Goal: Task Accomplishment & Management: Manage account settings

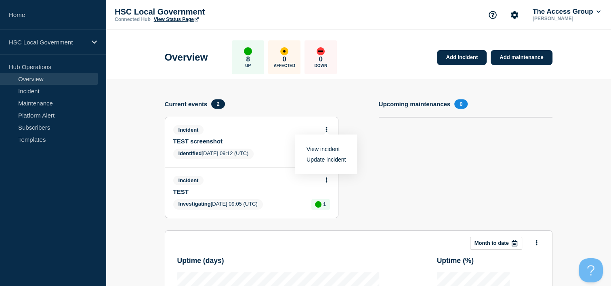
click at [326, 161] on link "Update incident" at bounding box center [325, 159] width 39 height 6
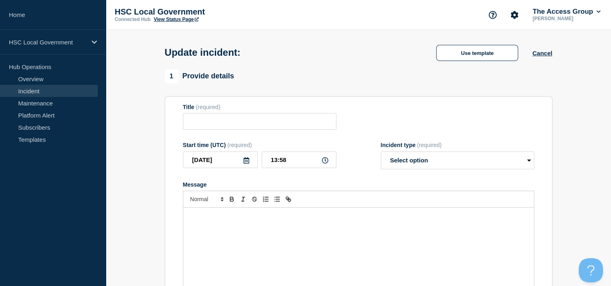
click at [467, 158] on form "Title (required) Start time (UTC) (required) [DATE] 13:58 Incident type (requir…" at bounding box center [358, 204] width 351 height 201
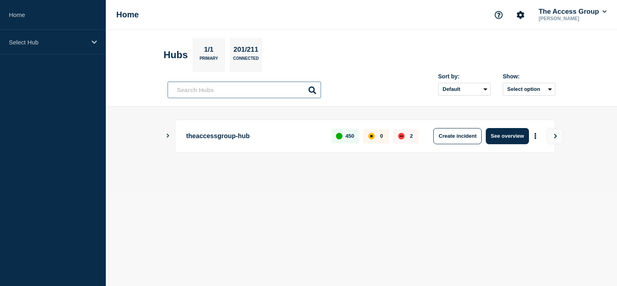
click at [212, 95] on input "text" at bounding box center [243, 90] width 153 height 17
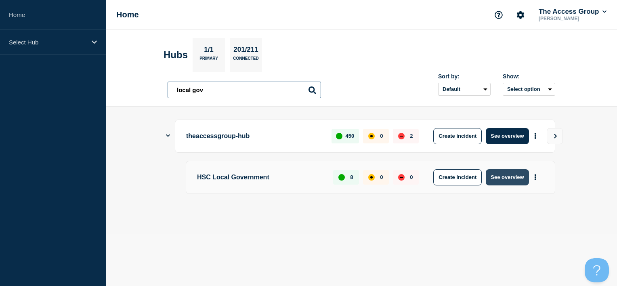
type input "local gov"
click at [502, 178] on button "See overview" at bounding box center [506, 177] width 43 height 16
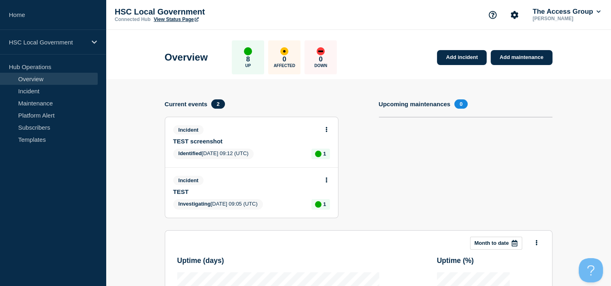
click at [324, 129] on button at bounding box center [326, 129] width 7 height 7
click at [328, 160] on link "Update incident" at bounding box center [325, 159] width 39 height 6
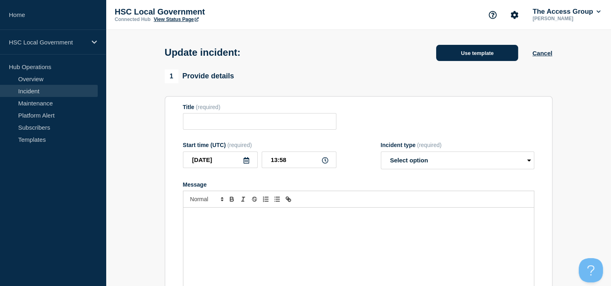
type input "TEST screenshot"
click at [470, 54] on button "Use template" at bounding box center [477, 53] width 82 height 16
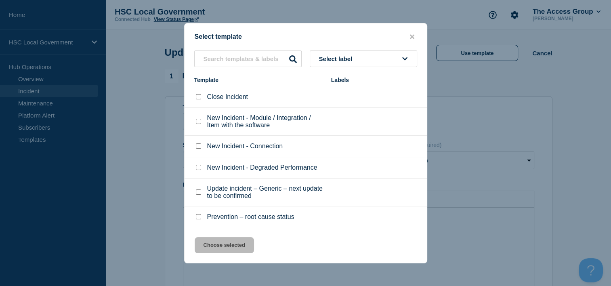
click at [201, 96] on div at bounding box center [198, 97] width 8 height 8
click at [199, 97] on input "Close Incident checkbox" at bounding box center [198, 96] width 5 height 5
checkbox input "true"
click at [224, 244] on button "Choose selected" at bounding box center [224, 245] width 59 height 16
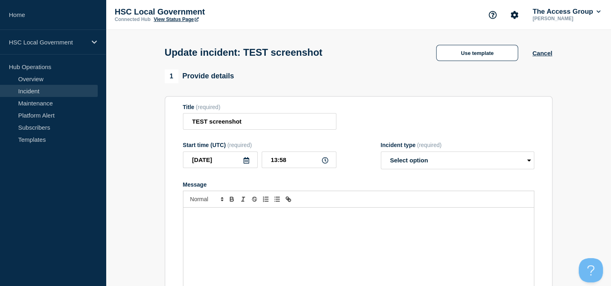
select select "resolved"
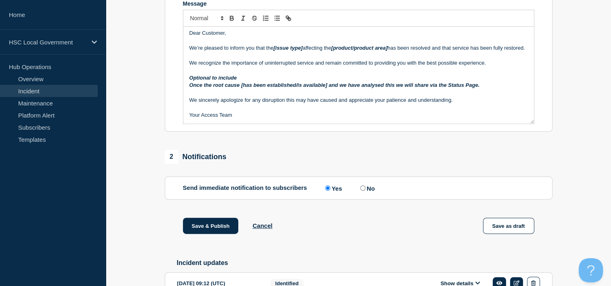
scroll to position [231, 0]
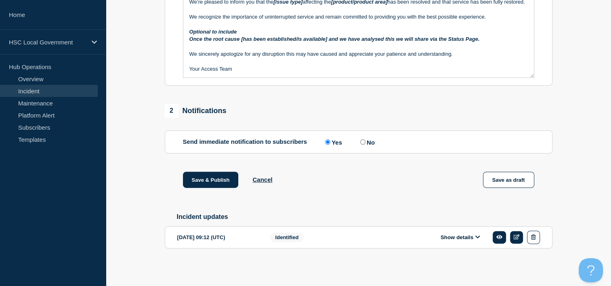
click at [370, 138] on label "No" at bounding box center [366, 142] width 17 height 8
click at [365, 139] on input "No" at bounding box center [362, 141] width 5 height 5
radio input "true"
radio input "false"
click at [220, 179] on button "Save & Publish" at bounding box center [211, 180] width 56 height 16
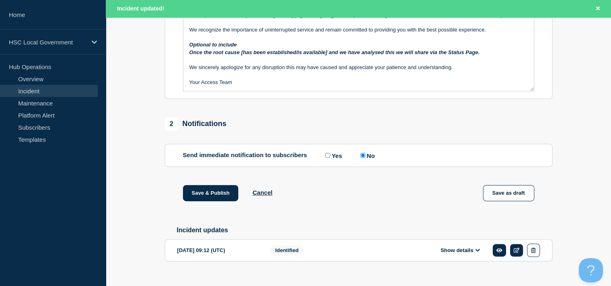
scroll to position [248, 0]
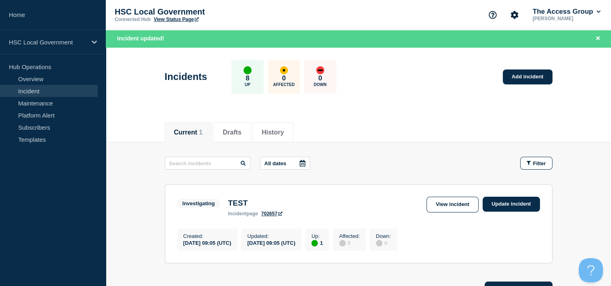
click at [58, 71] on p "Hub Operations" at bounding box center [53, 67] width 106 height 12
click at [57, 75] on link "Overview" at bounding box center [49, 79] width 98 height 12
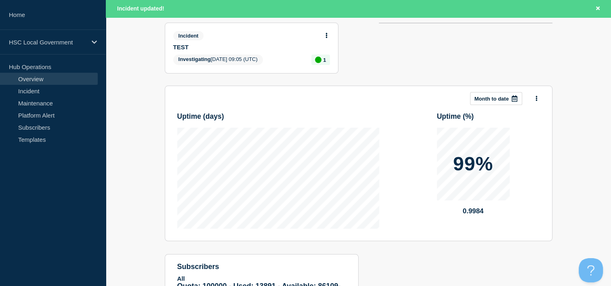
scroll to position [40, 0]
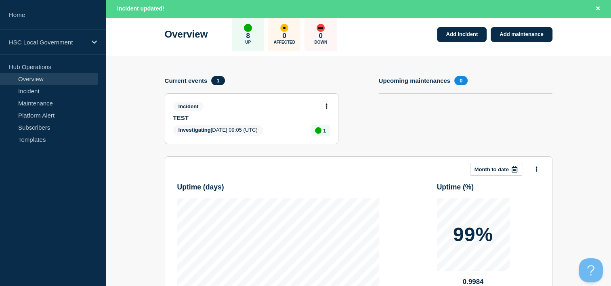
click at [328, 103] on button at bounding box center [326, 106] width 7 height 7
click at [330, 136] on link "Update incident" at bounding box center [325, 136] width 39 height 6
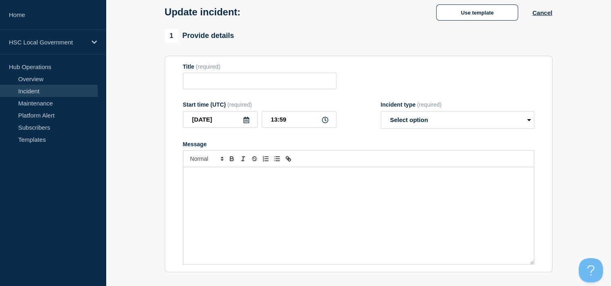
type input "TEST"
click at [247, 87] on input "TEST" at bounding box center [259, 81] width 153 height 17
click at [430, 115] on select "Select option Investigating Identified Monitoring Resolved" at bounding box center [457, 120] width 153 height 18
select select "resolved"
click at [381, 113] on select "Select option Investigating Identified Monitoring Resolved" at bounding box center [457, 120] width 153 height 18
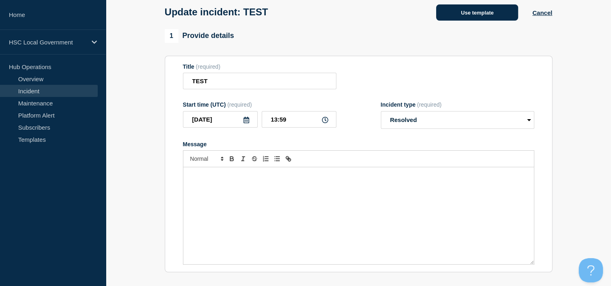
click at [464, 19] on button "Use template" at bounding box center [477, 12] width 82 height 16
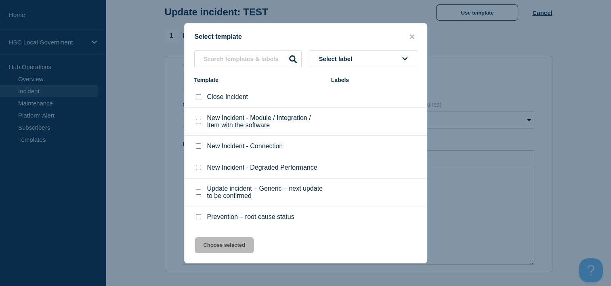
click at [199, 97] on input "Close Incident checkbox" at bounding box center [198, 96] width 5 height 5
checkbox input "true"
click at [231, 246] on button "Choose selected" at bounding box center [224, 245] width 59 height 16
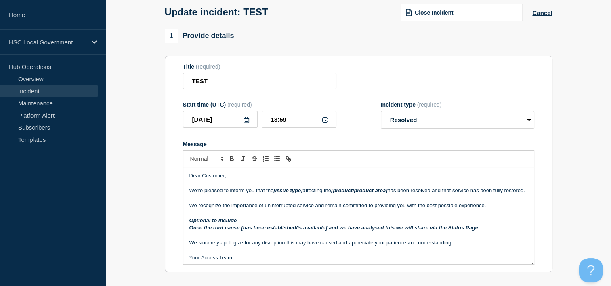
click at [231, 184] on p "Message" at bounding box center [358, 183] width 338 height 7
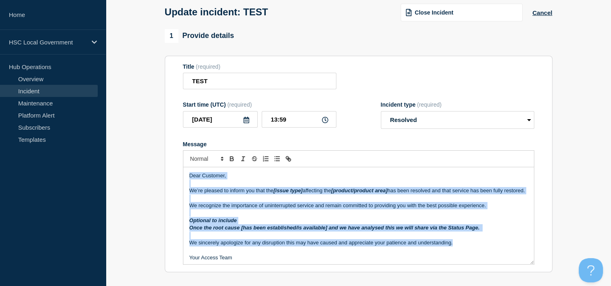
drag, startPoint x: 465, startPoint y: 247, endPoint x: 123, endPoint y: 155, distance: 354.3
click at [123, 155] on section "1 Provide details Title (required) TEST Start time (UTC) (required) 2025-08-27 …" at bounding box center [358, 244] width 505 height 431
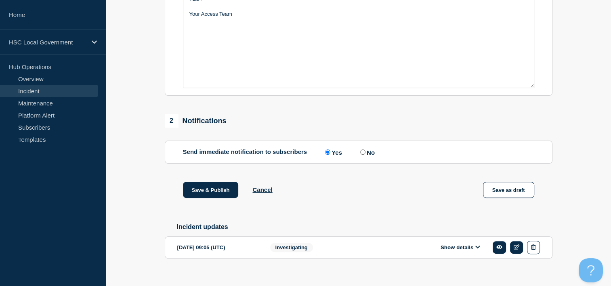
scroll to position [231, 0]
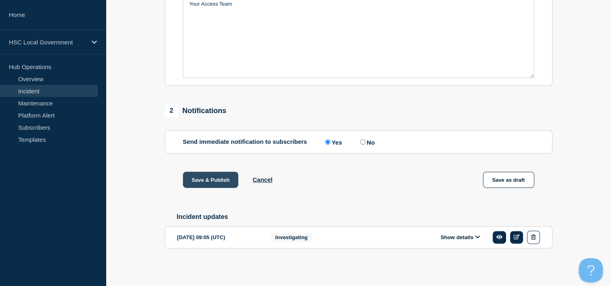
click at [218, 179] on button "Save & Publish" at bounding box center [211, 180] width 56 height 16
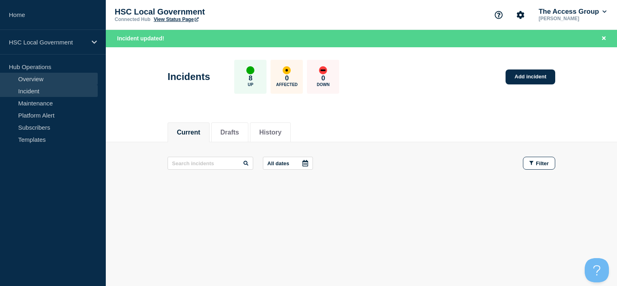
click at [47, 83] on link "Overview" at bounding box center [49, 79] width 98 height 12
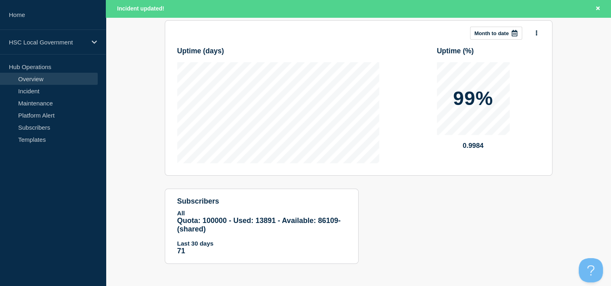
scroll to position [128, 0]
